Goal: Task Accomplishment & Management: Manage account settings

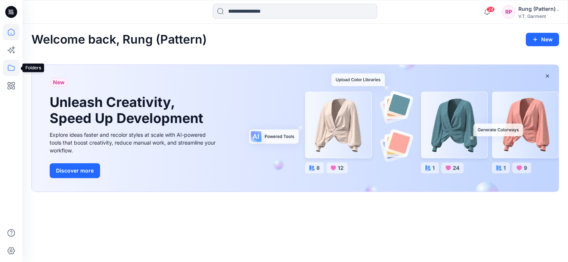
click at [8, 68] on icon at bounding box center [11, 68] width 7 height 6
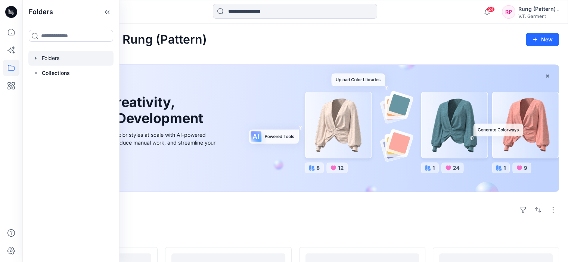
click at [92, 55] on div at bounding box center [70, 58] width 85 height 15
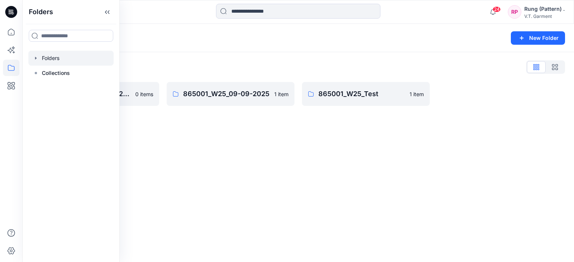
click at [352, 140] on div "Folders New Folder Folders List 831025P_W25_01/09/2025 0 items 865001_W25_09-09…" at bounding box center [297, 143] width 551 height 239
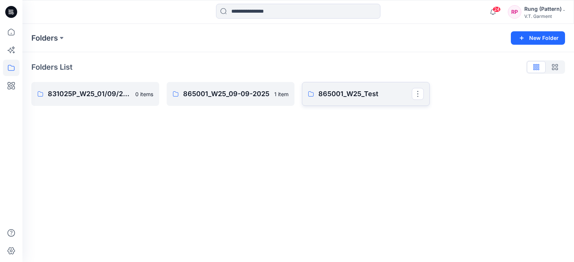
click at [351, 97] on p "865001_W25_Test" at bounding box center [364, 94] width 93 height 10
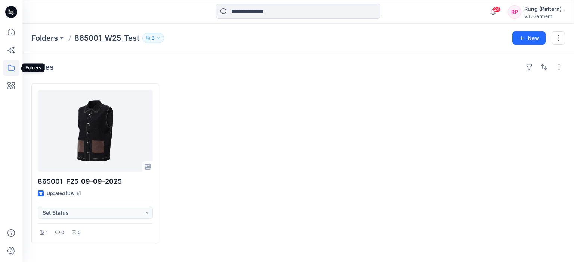
click at [12, 69] on icon at bounding box center [11, 68] width 16 height 16
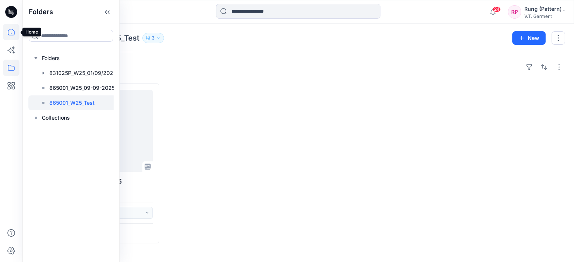
click at [15, 32] on icon at bounding box center [11, 32] width 16 height 16
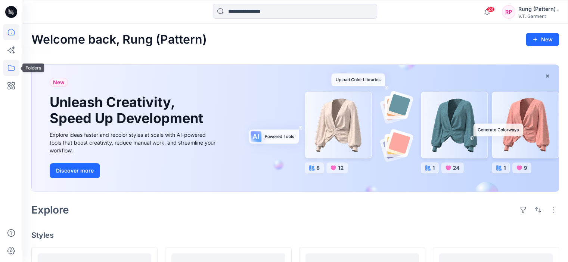
click at [15, 68] on icon at bounding box center [11, 68] width 16 height 16
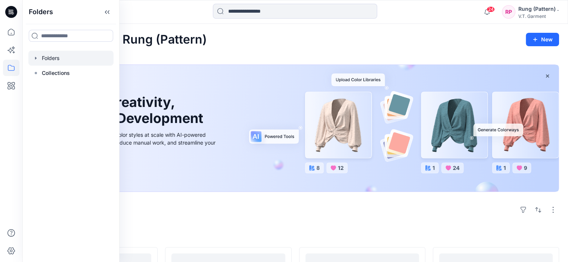
click at [53, 58] on div at bounding box center [70, 58] width 85 height 15
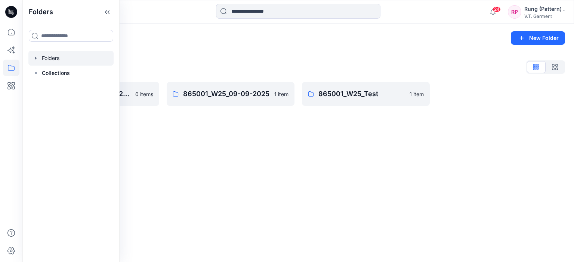
click at [244, 70] on div "Folders List" at bounding box center [297, 67] width 533 height 12
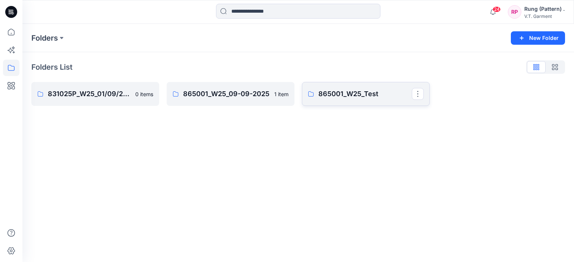
click at [336, 88] on link "865001_W25_Test" at bounding box center [366, 94] width 128 height 24
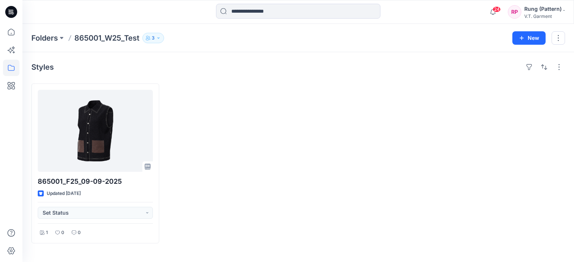
click at [163, 35] on button "3" at bounding box center [153, 38] width 22 height 10
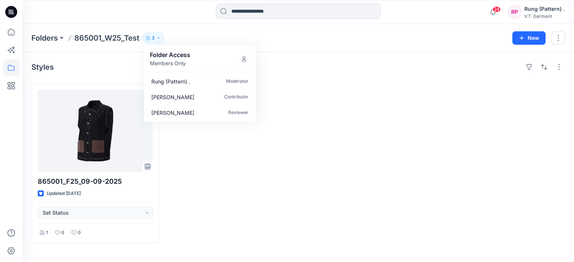
click at [354, 150] on div at bounding box center [366, 164] width 128 height 160
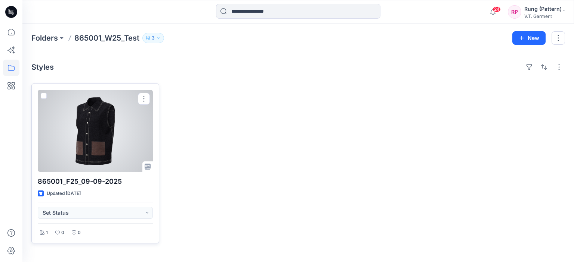
click at [111, 131] on div at bounding box center [95, 131] width 115 height 82
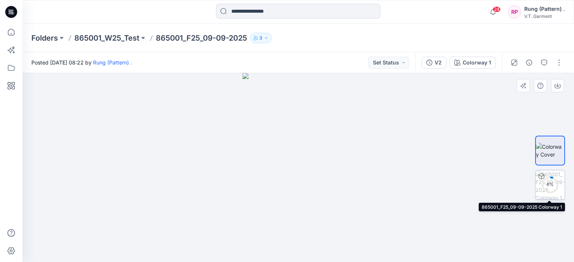
click at [554, 184] on div "6 %" at bounding box center [550, 185] width 18 height 6
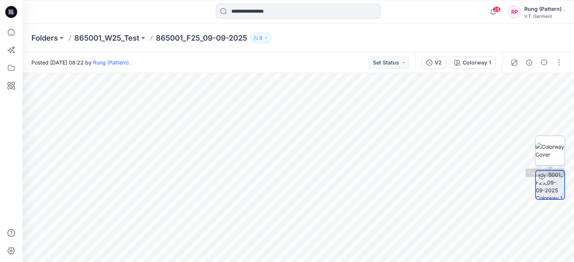
click at [547, 151] on img at bounding box center [549, 151] width 29 height 16
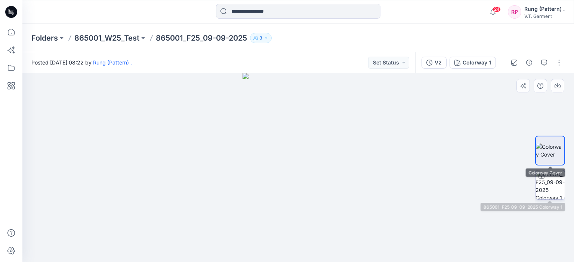
click at [553, 184] on img at bounding box center [549, 185] width 29 height 29
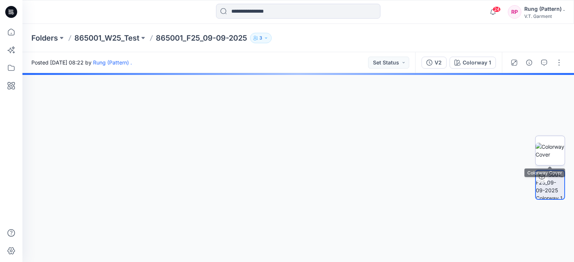
click at [556, 153] on img at bounding box center [549, 151] width 29 height 16
click at [556, 184] on img at bounding box center [549, 185] width 28 height 28
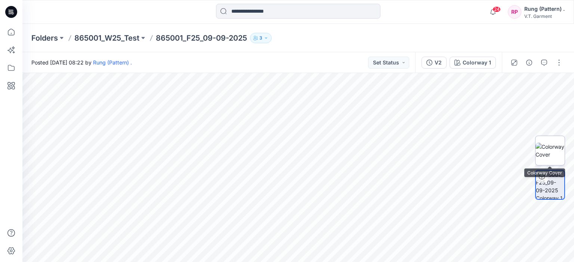
drag, startPoint x: 541, startPoint y: 143, endPoint x: 542, endPoint y: 150, distance: 6.8
click at [542, 150] on img at bounding box center [549, 151] width 29 height 16
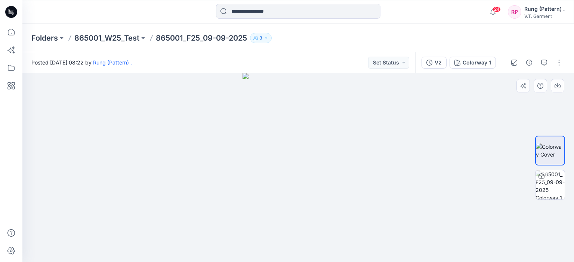
click at [550, 189] on img at bounding box center [549, 185] width 29 height 29
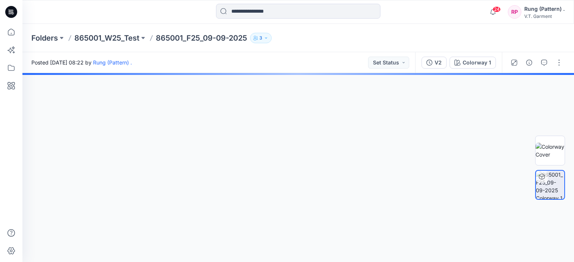
drag, startPoint x: 327, startPoint y: 236, endPoint x: 252, endPoint y: 226, distance: 76.0
click at [251, 228] on div at bounding box center [297, 167] width 551 height 189
drag, startPoint x: 292, startPoint y: 213, endPoint x: 235, endPoint y: 209, distance: 56.9
click at [235, 209] on div at bounding box center [297, 167] width 551 height 189
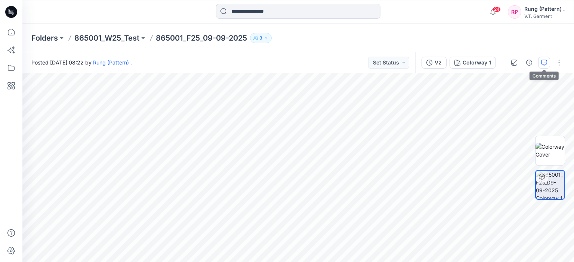
click at [543, 66] on button "button" at bounding box center [544, 63] width 12 height 12
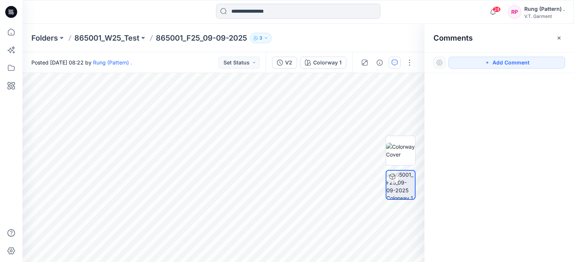
click at [267, 44] on div "Folders 865001_W25_Test 865001_F25_09-09-2025 3" at bounding box center [297, 38] width 551 height 28
click at [267, 40] on button "3" at bounding box center [261, 38] width 22 height 10
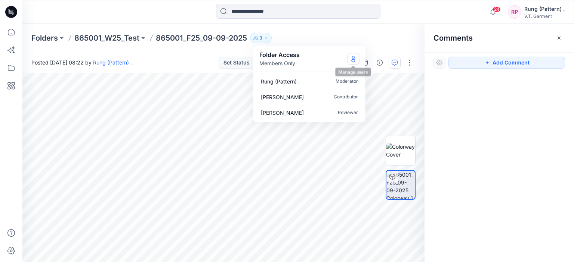
click at [352, 55] on button "Manage Users" at bounding box center [353, 59] width 12 height 12
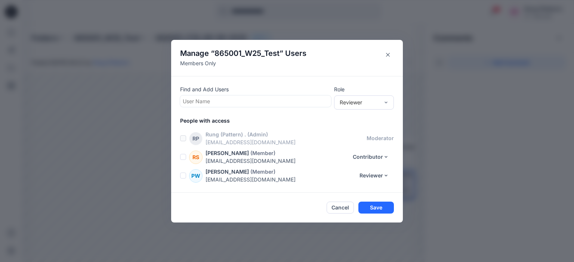
click at [250, 99] on div at bounding box center [256, 101] width 146 height 9
type input "*"
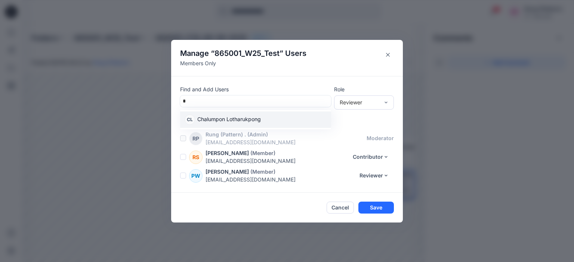
click at [242, 116] on p "Chalumpon Lotharukpong" at bounding box center [228, 120] width 63 height 10
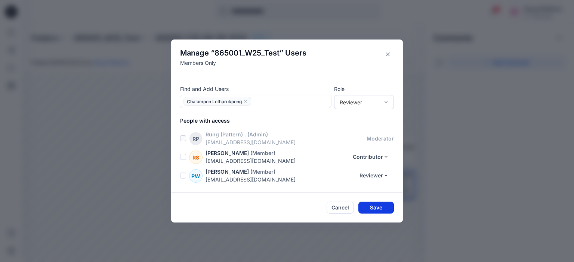
click at [381, 207] on button "Save" at bounding box center [375, 208] width 35 height 12
click at [375, 208] on button "Save" at bounding box center [375, 208] width 35 height 12
click at [385, 52] on button "Close" at bounding box center [388, 55] width 12 height 12
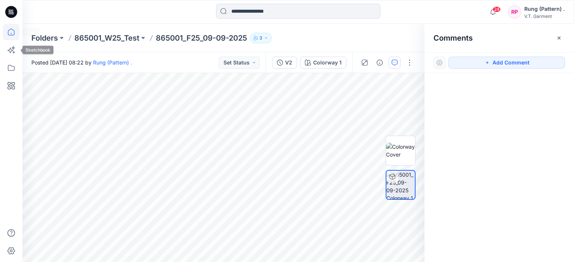
click at [15, 27] on icon at bounding box center [11, 32] width 16 height 16
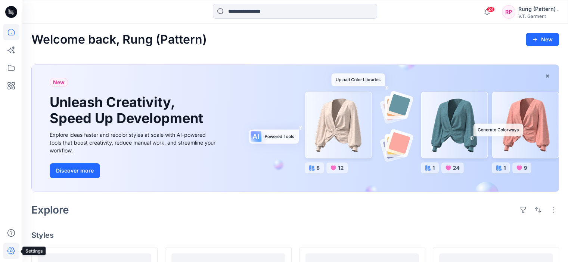
click at [9, 248] on icon at bounding box center [10, 251] width 7 height 7
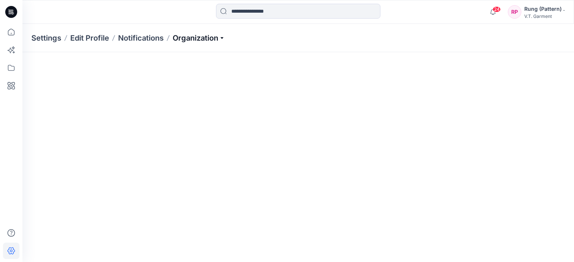
click at [189, 39] on p "Organization" at bounding box center [199, 38] width 52 height 10
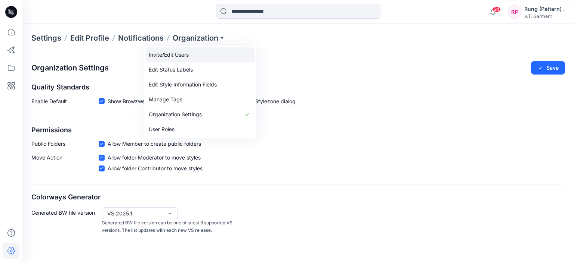
click at [196, 54] on link "Invite/Edit Users" at bounding box center [200, 54] width 109 height 15
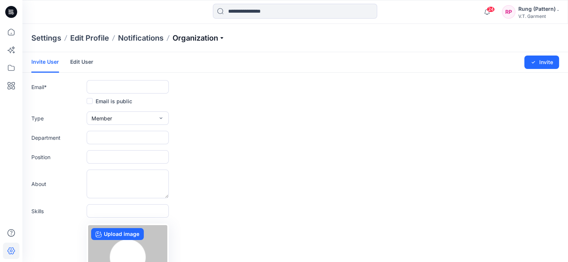
click at [202, 36] on p "Organization" at bounding box center [199, 38] width 52 height 10
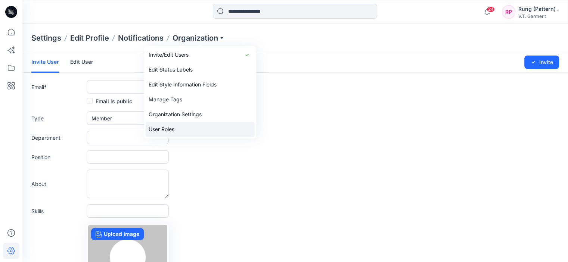
click at [196, 127] on link "User Roles" at bounding box center [200, 129] width 109 height 15
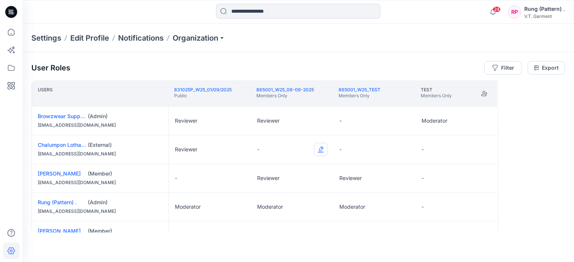
click at [322, 147] on button "Edit Role" at bounding box center [320, 149] width 13 height 13
click at [290, 183] on button "Reviewer" at bounding box center [285, 180] width 81 height 13
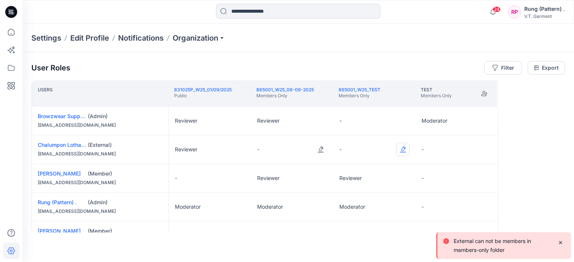
click at [405, 151] on button "Edit Role" at bounding box center [402, 149] width 13 height 13
click at [370, 185] on button "Reviewer" at bounding box center [367, 180] width 81 height 13
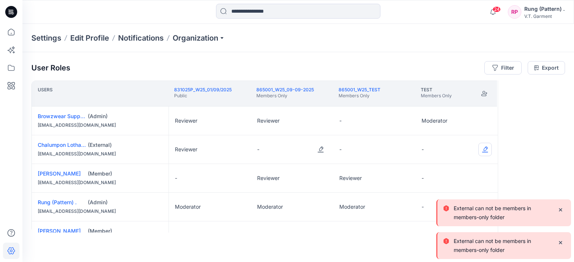
click at [487, 147] on button "Edit Role" at bounding box center [484, 149] width 13 height 13
drag, startPoint x: 447, startPoint y: 177, endPoint x: 424, endPoint y: 177, distance: 22.8
click at [447, 177] on button "Reviewer" at bounding box center [449, 180] width 81 height 13
click at [236, 150] on button "Edit Role" at bounding box center [237, 149] width 13 height 13
click at [210, 179] on button "Reviewer" at bounding box center [203, 180] width 81 height 13
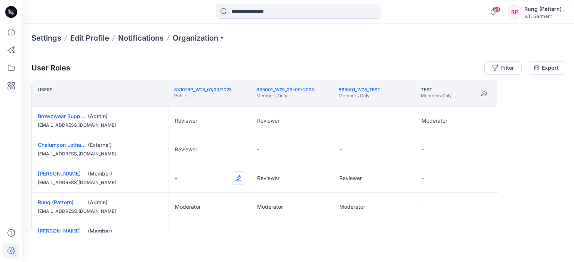
click at [239, 178] on button "Edit Role" at bounding box center [237, 178] width 13 height 13
click at [219, 208] on button "Reviewer" at bounding box center [203, 209] width 81 height 13
click at [237, 179] on button "Edit Role" at bounding box center [237, 178] width 13 height 13
click at [224, 196] on button "None" at bounding box center [203, 195] width 81 height 13
click at [319, 148] on button "Edit Role" at bounding box center [320, 149] width 13 height 13
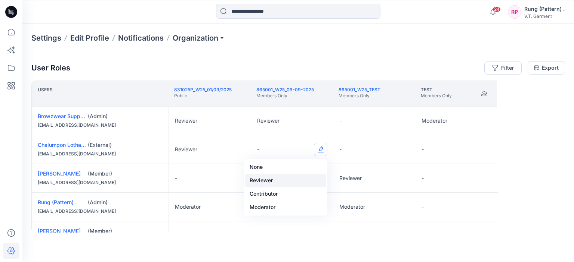
click at [290, 183] on button "Reviewer" at bounding box center [285, 180] width 81 height 13
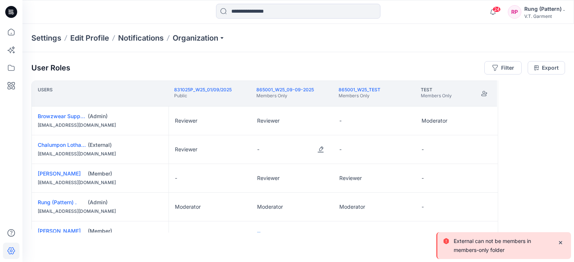
drag, startPoint x: 258, startPoint y: 240, endPoint x: 251, endPoint y: 234, distance: 9.6
click at [259, 239] on div "User Roles Filter Export Users 831025P_W25_01/09/2025 Public 865001_W25_09-09-2…" at bounding box center [297, 147] width 551 height 190
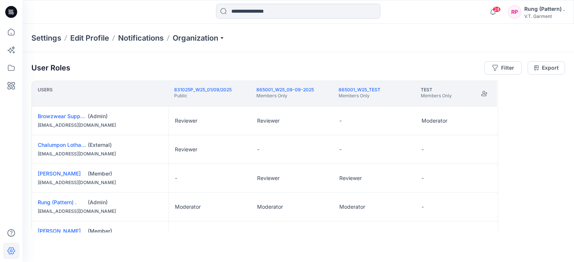
click at [262, 245] on div "User Roles Filter Export Users 831025P_W25_01/09/2025 Public 865001_W25_09-09-2…" at bounding box center [297, 157] width 551 height 210
click at [320, 150] on button "Edit Role" at bounding box center [320, 149] width 13 height 13
click at [320, 146] on button "Edit Role" at bounding box center [320, 149] width 13 height 13
click at [293, 180] on button "Reviewer" at bounding box center [285, 180] width 81 height 13
click at [323, 147] on button "Edit Role" at bounding box center [320, 149] width 13 height 13
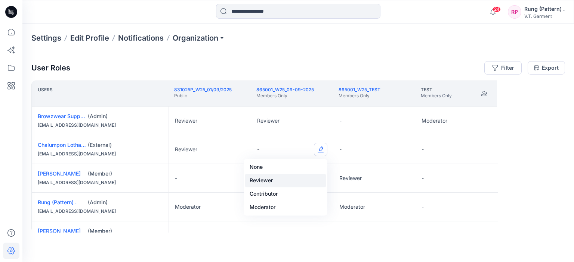
click at [290, 181] on button "Reviewer" at bounding box center [285, 180] width 81 height 13
click at [321, 149] on button "Edit Role" at bounding box center [320, 149] width 13 height 13
click at [307, 183] on button "Reviewer" at bounding box center [285, 180] width 81 height 13
click at [321, 150] on button "Edit Role" at bounding box center [320, 149] width 13 height 13
click at [271, 186] on button "Reviewer" at bounding box center [285, 180] width 81 height 13
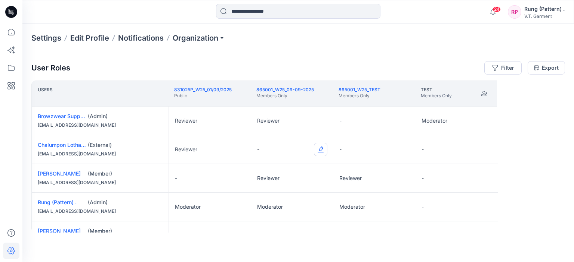
click at [317, 152] on button "Edit Role" at bounding box center [320, 149] width 13 height 13
click at [294, 190] on button "Contributor" at bounding box center [285, 193] width 81 height 13
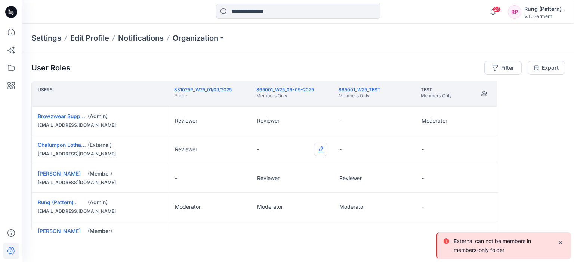
click at [320, 147] on button "Edit Role" at bounding box center [320, 149] width 13 height 13
click at [299, 205] on button "Moderator" at bounding box center [285, 207] width 81 height 13
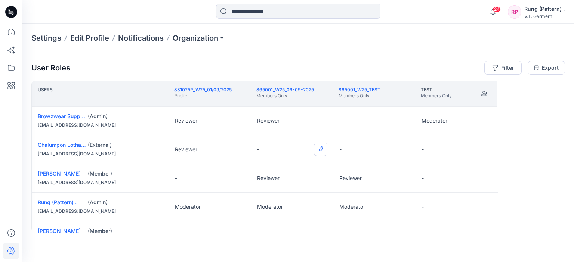
click at [320, 149] on button "Edit Role" at bounding box center [320, 149] width 13 height 13
click at [269, 182] on button "Reviewer" at bounding box center [285, 180] width 81 height 13
click at [322, 148] on button "Edit Role" at bounding box center [320, 149] width 13 height 13
click at [262, 181] on button "Reviewer" at bounding box center [285, 180] width 81 height 13
drag, startPoint x: 486, startPoint y: 150, endPoint x: 475, endPoint y: 159, distance: 14.5
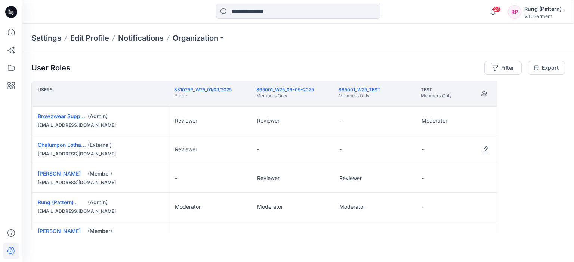
click at [487, 149] on button "Edit Role" at bounding box center [484, 149] width 13 height 13
click at [445, 195] on button "Contributor" at bounding box center [449, 193] width 81 height 13
click at [323, 147] on button "Edit Role" at bounding box center [320, 149] width 13 height 13
click at [320, 148] on button "Edit Role" at bounding box center [320, 149] width 13 height 13
click at [298, 185] on button "Reviewer" at bounding box center [285, 180] width 81 height 13
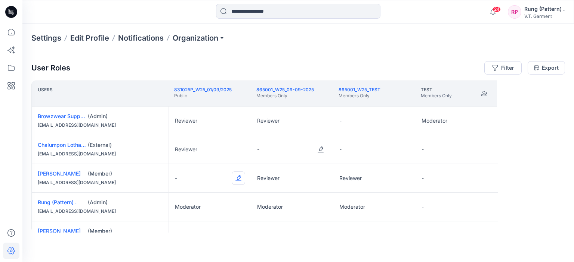
click at [237, 177] on button "Edit Role" at bounding box center [237, 178] width 13 height 13
click at [188, 209] on button "Reviewer" at bounding box center [203, 209] width 81 height 13
click at [481, 146] on button "Edit Role" at bounding box center [484, 149] width 13 height 13
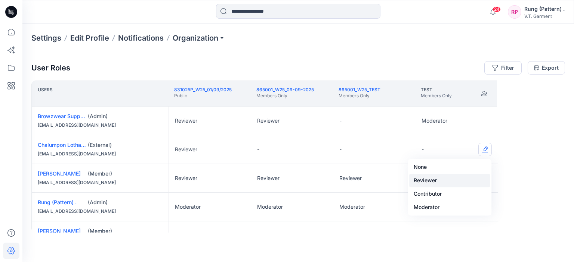
click at [448, 180] on button "Reviewer" at bounding box center [449, 180] width 81 height 13
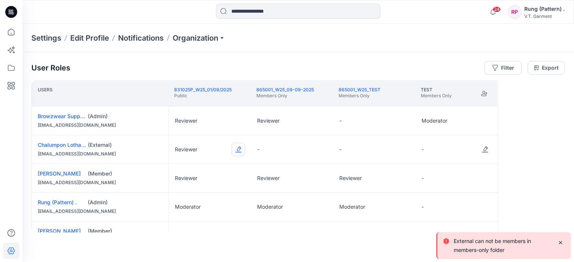
click at [242, 145] on button "Edit Role" at bounding box center [237, 149] width 13 height 13
click at [222, 194] on button "Contributor" at bounding box center [203, 193] width 81 height 13
click at [241, 147] on button "Edit Role" at bounding box center [237, 149] width 13 height 13
click at [214, 179] on button "Reviewer" at bounding box center [203, 180] width 81 height 13
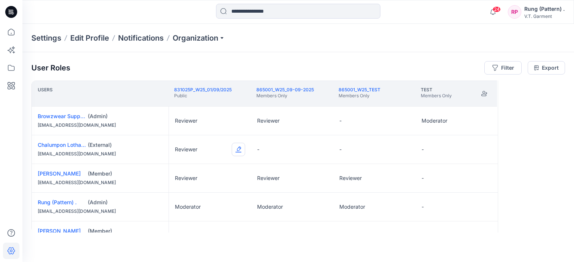
click at [237, 149] on button "Edit Role" at bounding box center [237, 149] width 13 height 13
click at [200, 165] on button "None" at bounding box center [203, 167] width 81 height 13
click at [321, 148] on button "Edit Role" at bounding box center [320, 149] width 13 height 13
click at [400, 147] on button "Edit Role" at bounding box center [402, 149] width 13 height 13
click at [366, 182] on button "Reviewer" at bounding box center [367, 180] width 81 height 13
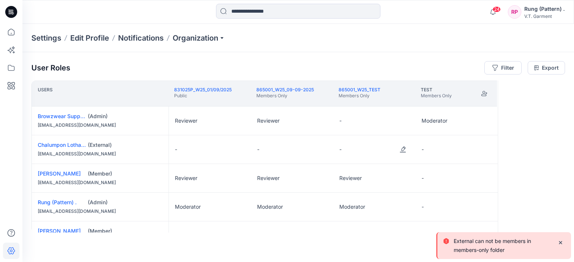
click at [386, 251] on div "User Roles Filter Export Users 831025P_W25_01/09/2025 Public 865001_W25_09-09-2…" at bounding box center [297, 157] width 551 height 210
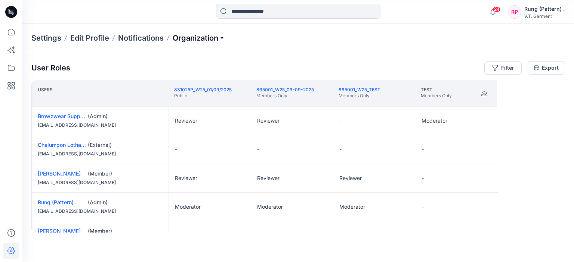
drag, startPoint x: 211, startPoint y: 39, endPoint x: 207, endPoint y: 40, distance: 4.2
click at [211, 40] on p "Organization" at bounding box center [199, 38] width 52 height 10
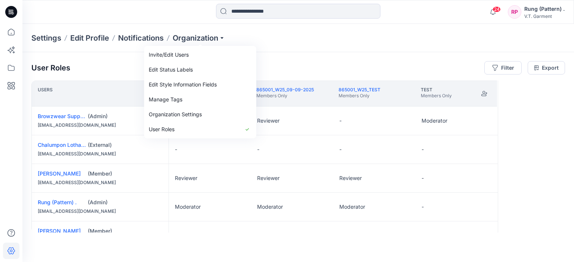
click at [300, 47] on div "Settings Edit Profile Notifications Organization Invite/Edit Users Edit Status …" at bounding box center [297, 38] width 551 height 28
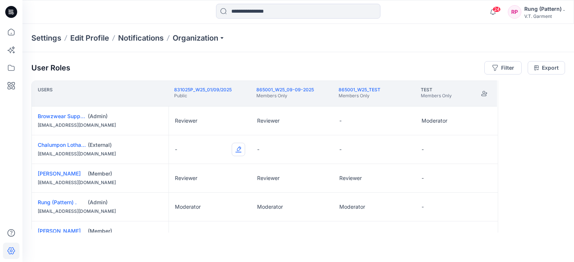
click at [237, 146] on button "Edit Role" at bounding box center [237, 149] width 13 height 13
click at [187, 181] on button "Reviewer" at bounding box center [203, 180] width 81 height 13
click at [323, 149] on button "Edit Role" at bounding box center [320, 149] width 13 height 13
click at [283, 183] on button "Reviewer" at bounding box center [285, 180] width 81 height 13
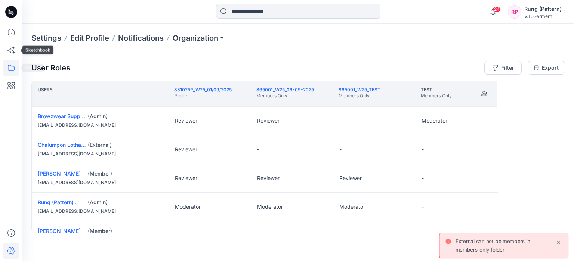
click at [16, 66] on icon at bounding box center [11, 68] width 16 height 16
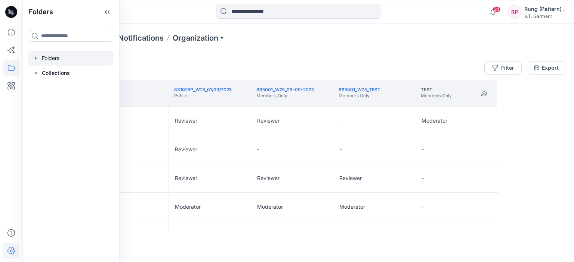
click at [64, 58] on div at bounding box center [70, 58] width 85 height 15
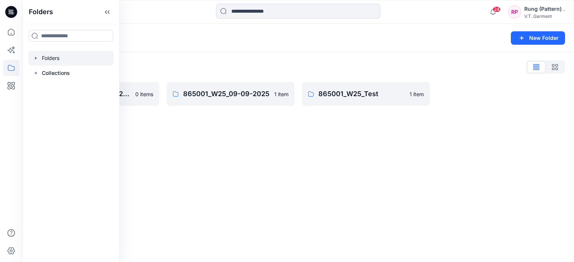
click at [230, 133] on div "Folders New Folder Folders List 831025P_W25_01/09/2025 0 items 865001_W25_09-09…" at bounding box center [297, 143] width 551 height 239
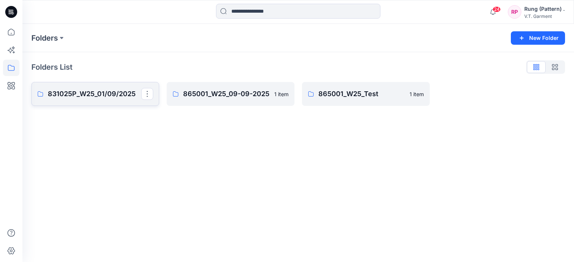
click at [122, 94] on p "831025P_W25_01/09/2025" at bounding box center [94, 94] width 93 height 10
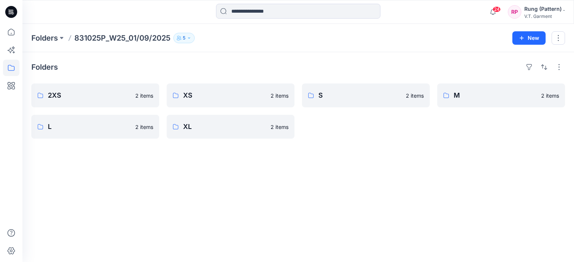
click at [193, 35] on button "5" at bounding box center [183, 38] width 21 height 10
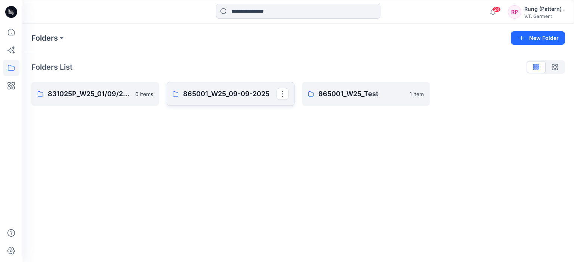
click at [243, 97] on p "865001_W25_09-09-2025" at bounding box center [229, 94] width 93 height 10
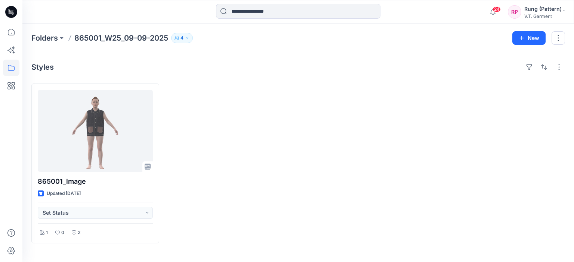
click at [189, 37] on icon "button" at bounding box center [187, 38] width 4 height 4
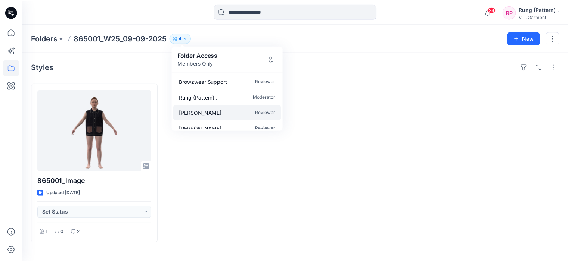
scroll to position [6, 0]
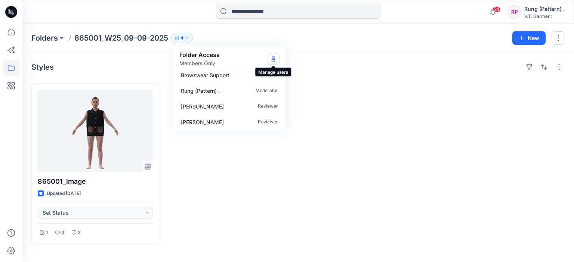
click at [278, 55] on button "Manage Users" at bounding box center [273, 59] width 12 height 12
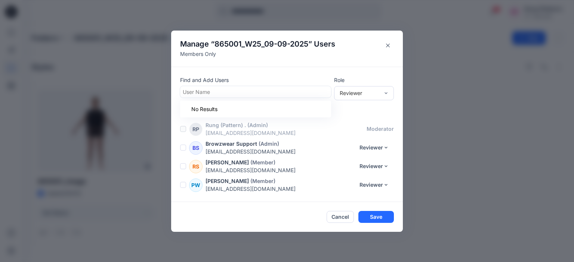
click at [236, 91] on div at bounding box center [256, 91] width 146 height 9
type input "*"
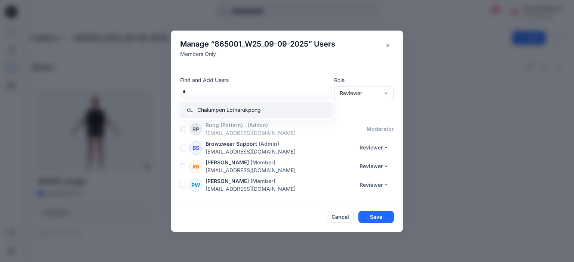
click at [220, 110] on p "Chalumpon Lotharukpong" at bounding box center [228, 111] width 63 height 10
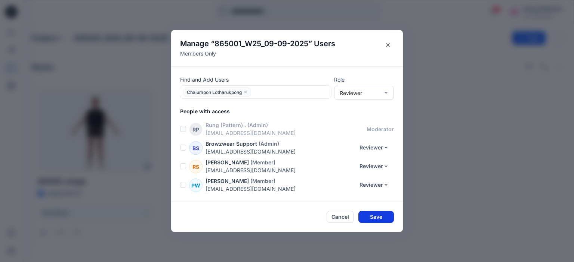
click at [389, 213] on button "Save" at bounding box center [375, 217] width 35 height 12
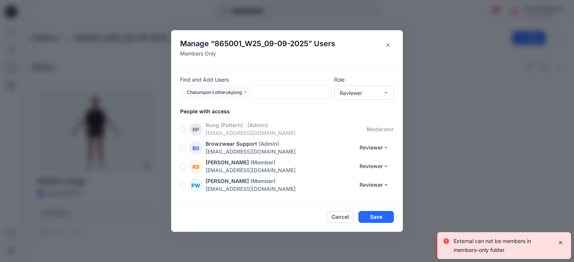
drag, startPoint x: 459, startPoint y: 201, endPoint x: 416, endPoint y: 131, distance: 81.6
click at [457, 198] on div "Manage “ 865001_W25_09-09-2025 ” Users Members Only Find and Add Users Chalumpo…" at bounding box center [287, 131] width 574 height 262
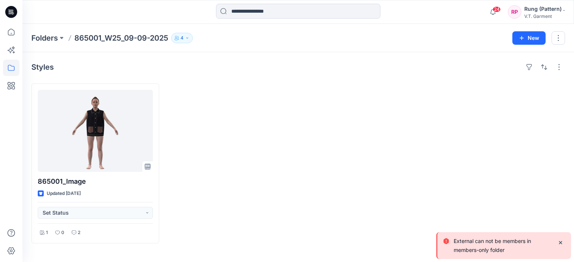
click at [565, 36] on div "Folders 865001_W25_09-09-2025 4 Folder Access Members Only Browzwear Support Re…" at bounding box center [297, 38] width 551 height 28
click at [564, 38] on button "button" at bounding box center [557, 37] width 13 height 13
click at [405, 113] on div at bounding box center [366, 164] width 128 height 160
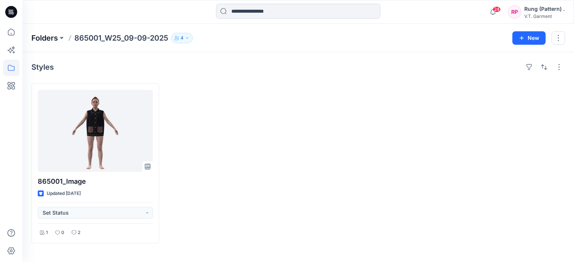
click at [47, 39] on p "Folders" at bounding box center [44, 38] width 27 height 10
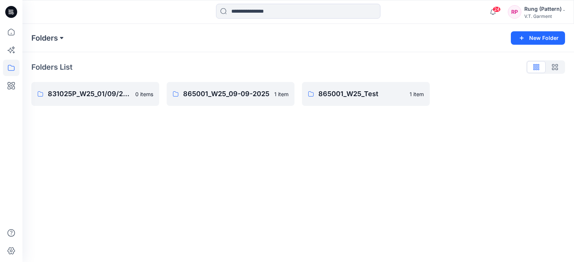
click at [60, 37] on button at bounding box center [61, 38] width 7 height 10
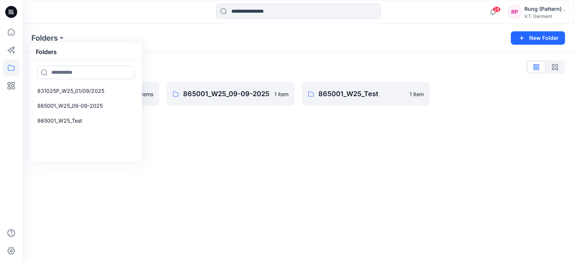
drag, startPoint x: 232, startPoint y: 215, endPoint x: 230, endPoint y: 207, distance: 7.9
click at [233, 215] on div "Folders Folders 831025P_W25_01/09/2025 865001_W25_09-09-2025 865001_W25_Test Ne…" at bounding box center [297, 143] width 551 height 239
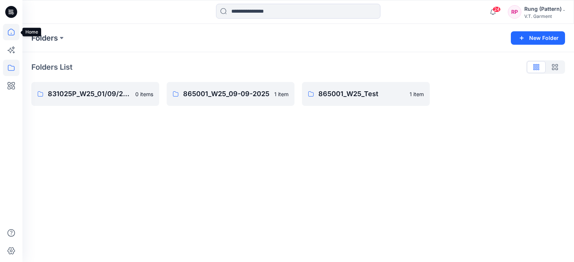
click at [13, 32] on icon at bounding box center [11, 32] width 16 height 16
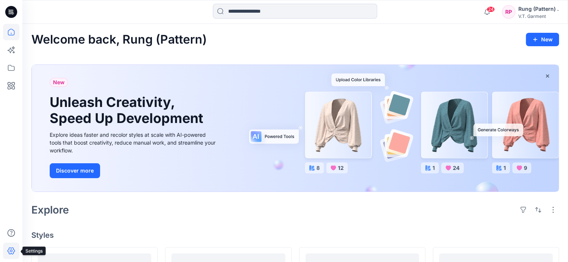
click at [12, 252] on icon at bounding box center [11, 251] width 16 height 16
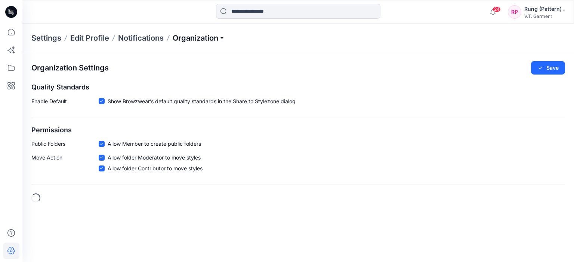
click at [206, 36] on p "Organization" at bounding box center [199, 38] width 52 height 10
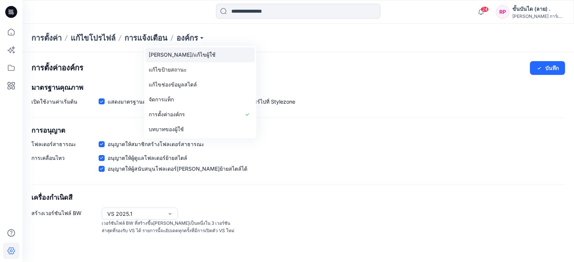
click at [195, 58] on link "[PERSON_NAME]/แก้ไขผู้ใช้" at bounding box center [200, 54] width 109 height 15
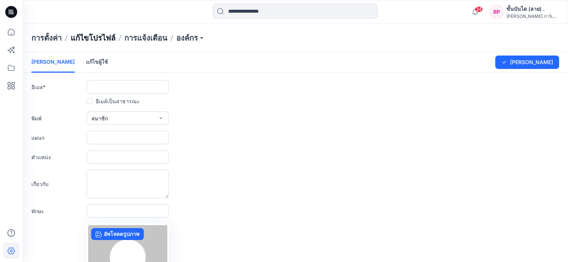
click at [108, 37] on font "แก้ไขโปรไฟล์" at bounding box center [93, 38] width 45 height 9
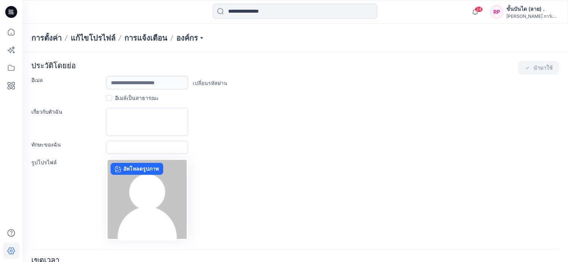
click at [46, 38] on font "การตั้งค่า" at bounding box center [46, 38] width 30 height 9
click at [146, 34] on font "การแจ้งเตือน" at bounding box center [145, 38] width 43 height 9
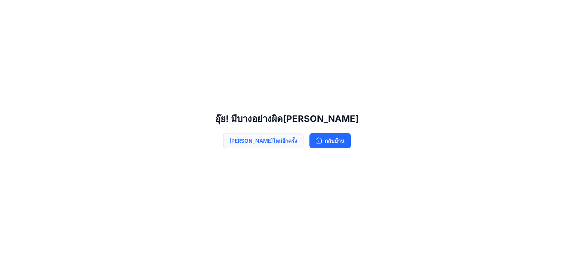
click at [275, 145] on font "[PERSON_NAME]ใหม่อีกครั้ง" at bounding box center [263, 141] width 68 height 9
click at [324, 142] on font "กลับบ้าน" at bounding box center [334, 141] width 20 height 6
click at [316, 141] on icon "button" at bounding box center [319, 141] width 6 height 6
click at [282, 183] on div "อุ๊ย! มีบางอย่างผิด[PERSON_NAME]ใหม่อีกครั้ง กลับบ้าน" at bounding box center [287, 131] width 574 height 262
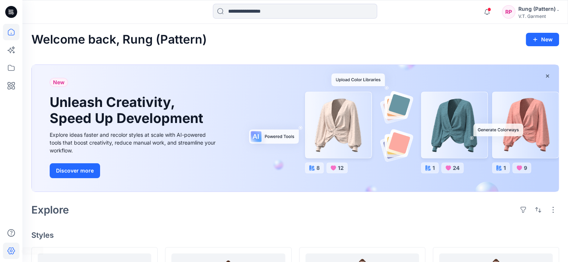
click at [13, 248] on icon at bounding box center [11, 251] width 16 height 16
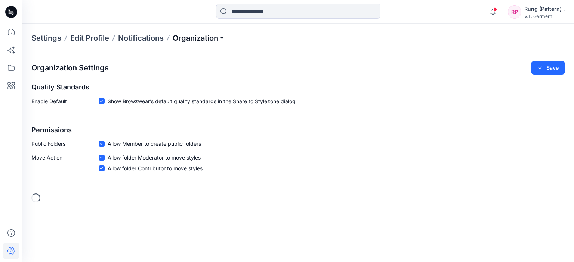
click at [211, 39] on p "Organization" at bounding box center [199, 38] width 52 height 10
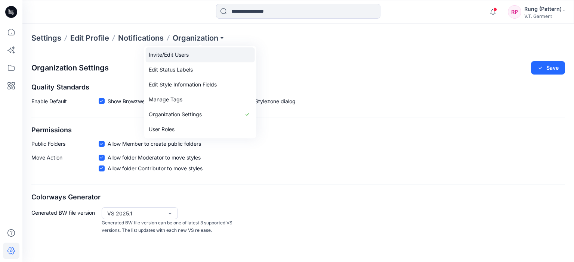
click at [207, 53] on link "Invite/Edit Users" at bounding box center [200, 54] width 109 height 15
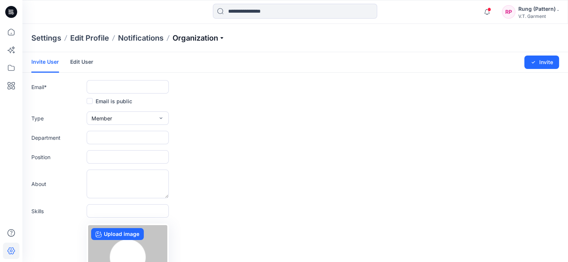
click at [221, 38] on p "Organization" at bounding box center [199, 38] width 52 height 10
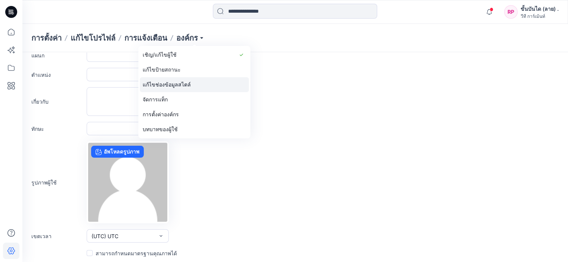
scroll to position [84, 0]
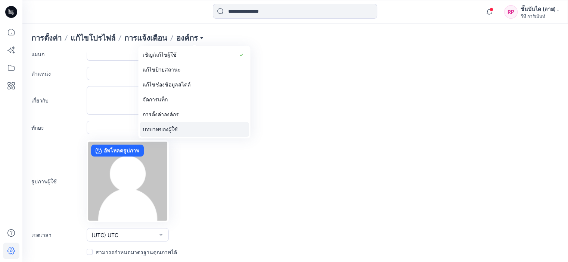
click at [196, 127] on link "บทบาทของผู้ใช้" at bounding box center [194, 129] width 109 height 15
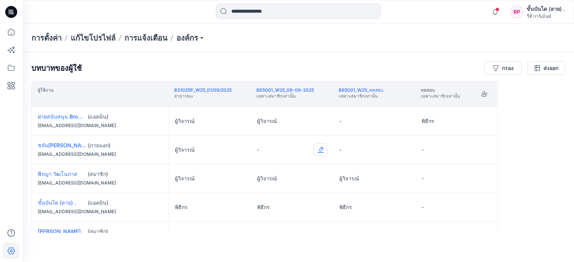
click at [316, 148] on button "Edit Role" at bounding box center [320, 149] width 13 height 13
click at [292, 180] on button "ผู้วิจารณ์" at bounding box center [285, 180] width 81 height 13
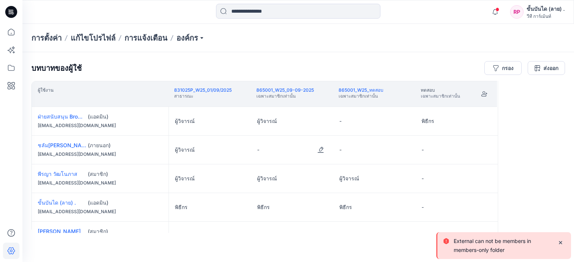
drag, startPoint x: 304, startPoint y: 57, endPoint x: 310, endPoint y: 55, distance: 6.9
click at [305, 57] on div "บทบาทของผู้ใช้ กรอง ส่งออก ผู้ใช้งาน 831025P_W25_01/09/2025 สาธารณะ 865001_W25_…" at bounding box center [297, 147] width 551 height 190
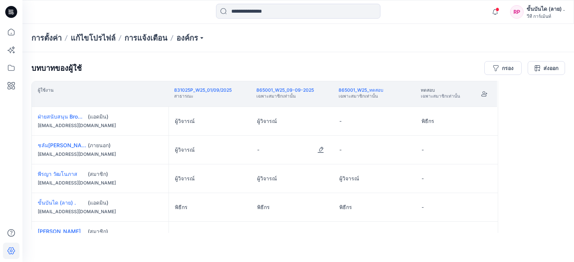
click at [97, 174] on font "(สมาชิก)" at bounding box center [98, 174] width 20 height 6
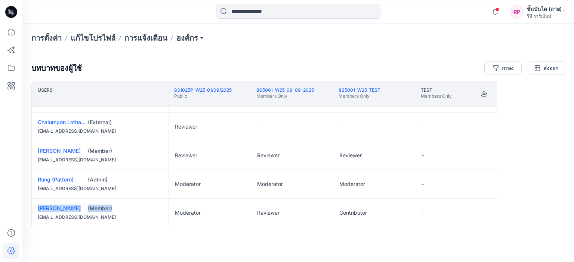
scroll to position [26, 0]
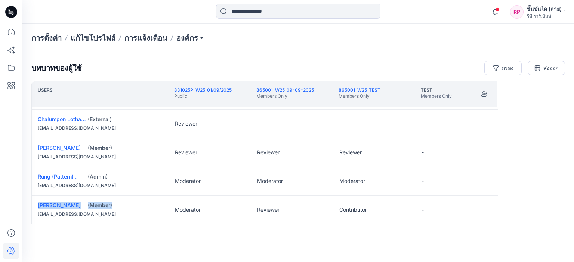
drag, startPoint x: 103, startPoint y: 231, endPoint x: 89, endPoint y: 230, distance: 13.5
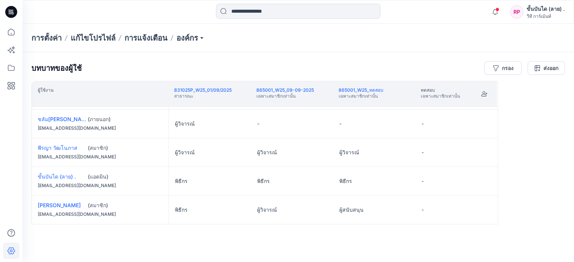
click at [131, 247] on div "บทบาทของผู้ใช้ กรอง ส่งออก ผู้ใช้งาน 831025P_W25_01/09/2025 สาธารณะ 865001_W25_…" at bounding box center [297, 157] width 551 height 210
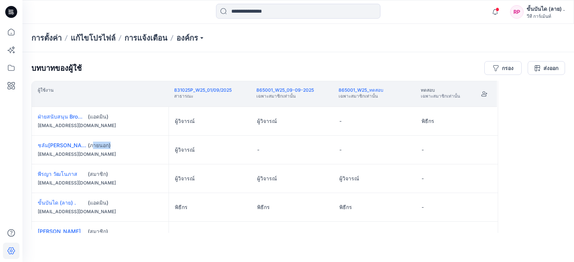
drag, startPoint x: 98, startPoint y: 146, endPoint x: 109, endPoint y: 146, distance: 10.8
click at [109, 146] on font "(ภายนอก)" at bounding box center [99, 145] width 23 height 6
click at [199, 67] on div "บทบาทของผู้ใช้ กรอง ส่งออก" at bounding box center [297, 68] width 533 height 14
